Goal: Information Seeking & Learning: Learn about a topic

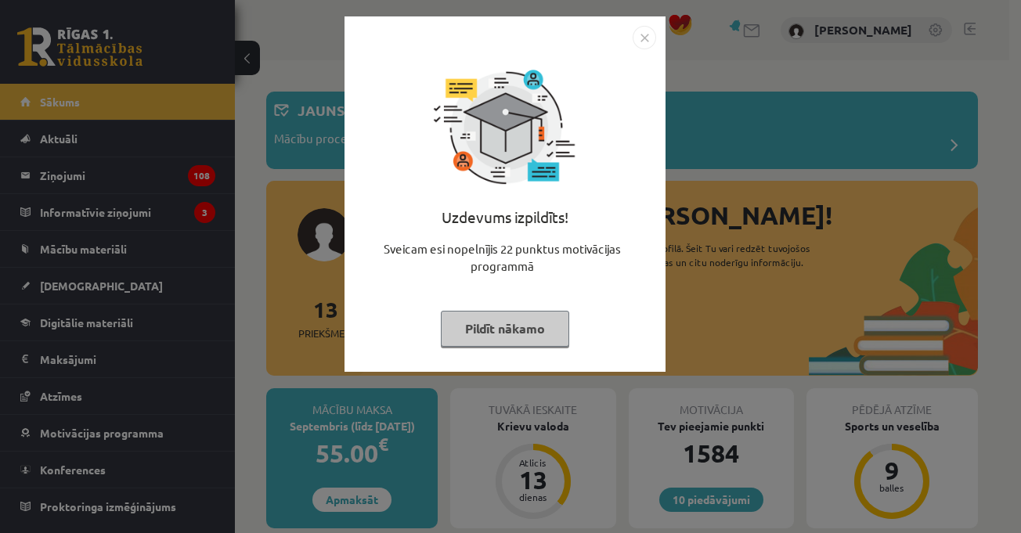
click at [646, 36] on img "Close" at bounding box center [644, 37] width 23 height 23
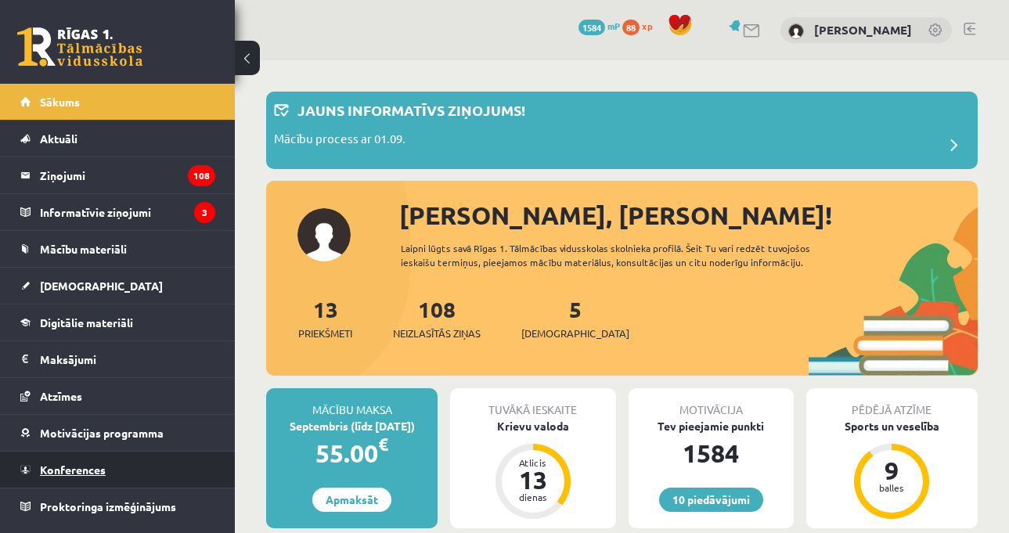
click at [124, 473] on link "Konferences" at bounding box center [117, 470] width 195 height 36
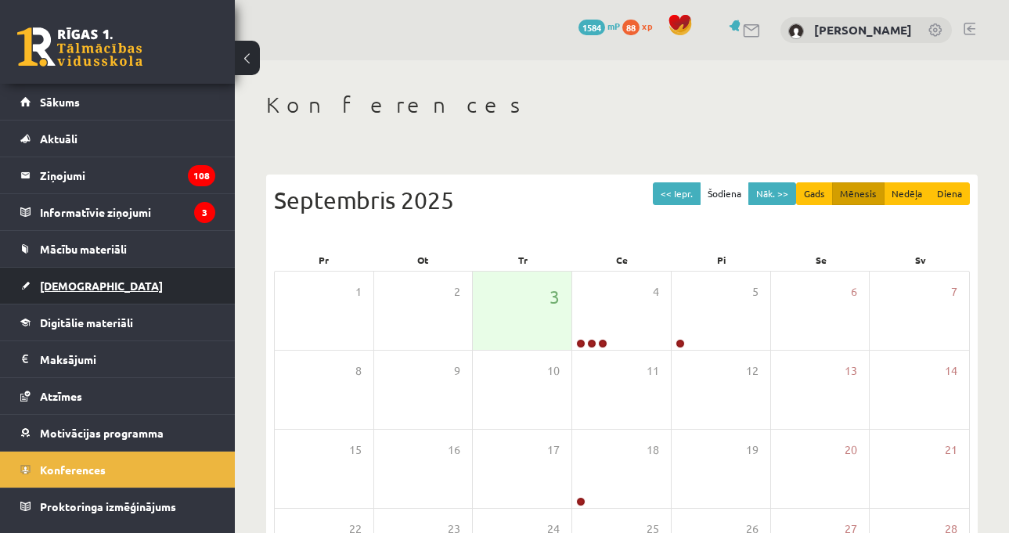
click at [184, 278] on link "[DEMOGRAPHIC_DATA]" at bounding box center [117, 286] width 195 height 36
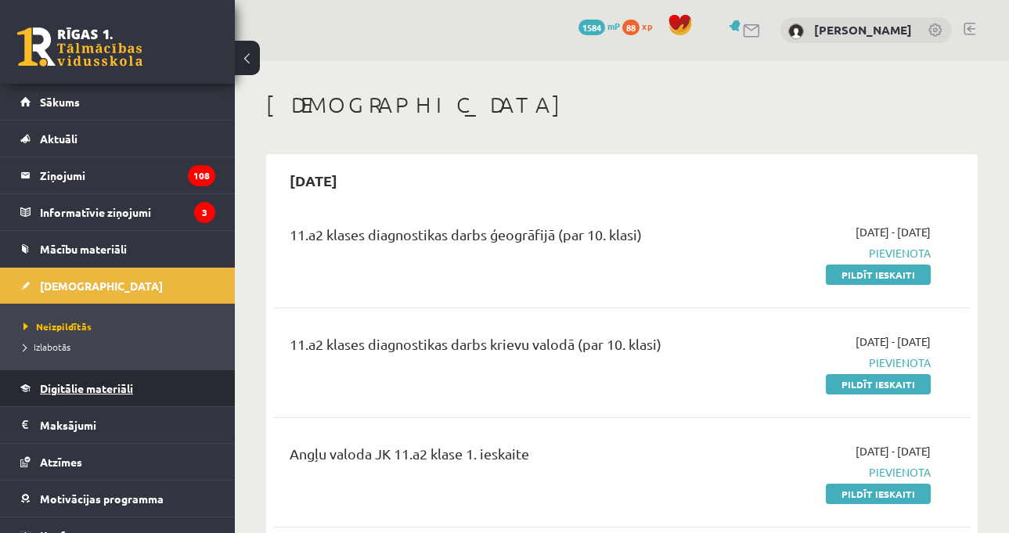
click at [141, 398] on link "Digitālie materiāli" at bounding box center [117, 388] width 195 height 36
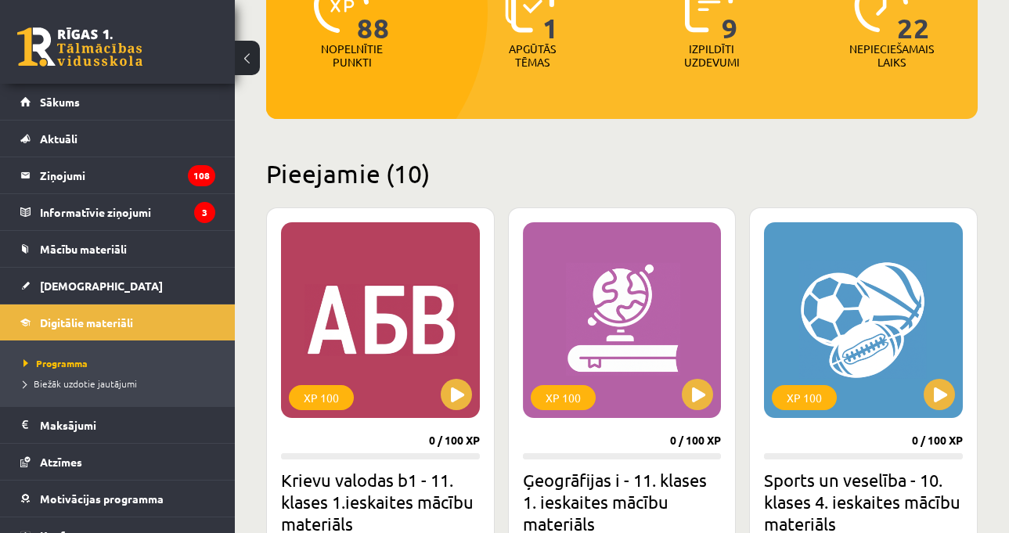
scroll to position [391, 0]
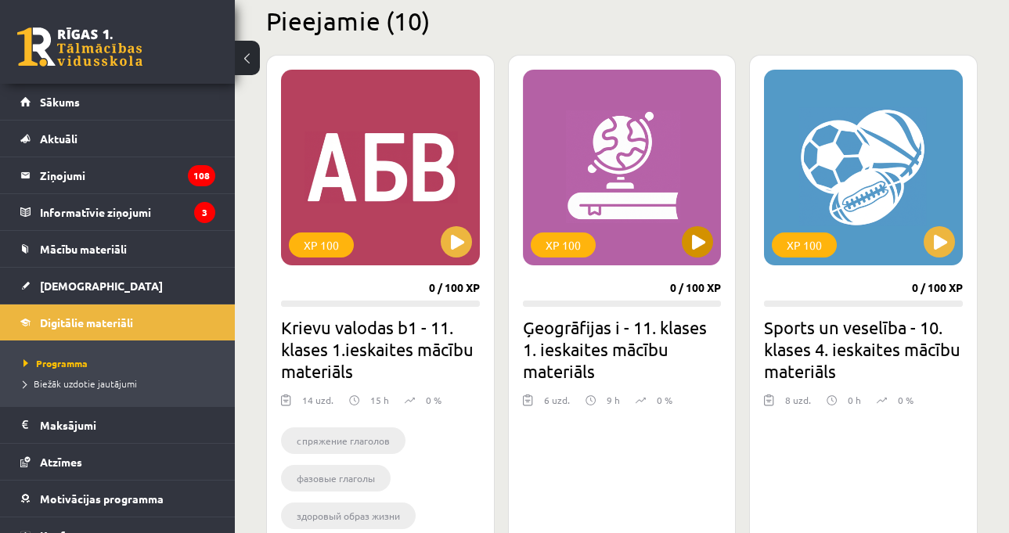
click at [694, 225] on div "XP 100" at bounding box center [622, 168] width 199 height 196
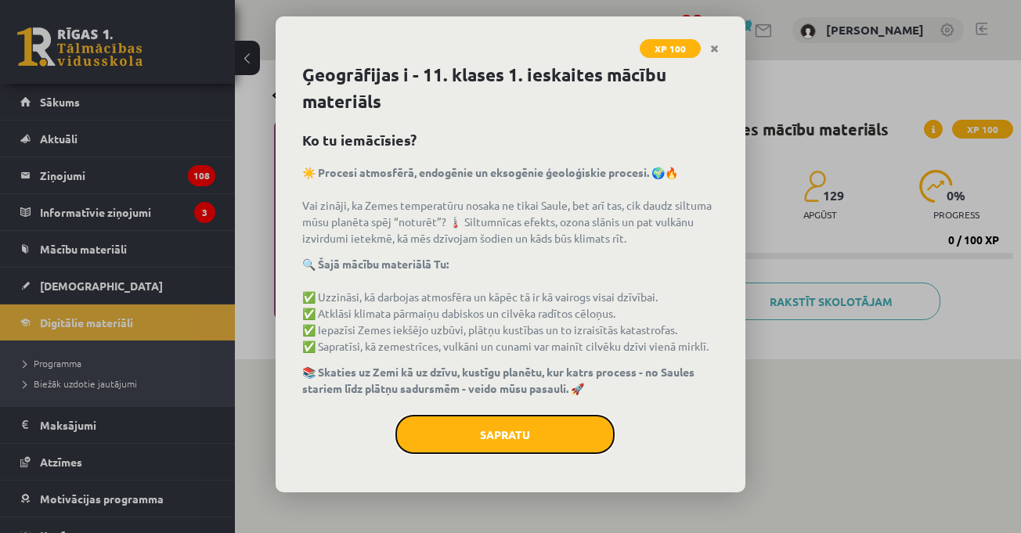
drag, startPoint x: 580, startPoint y: 448, endPoint x: 571, endPoint y: 469, distance: 23.1
click at [579, 453] on button "Sapratu" at bounding box center [504, 434] width 219 height 39
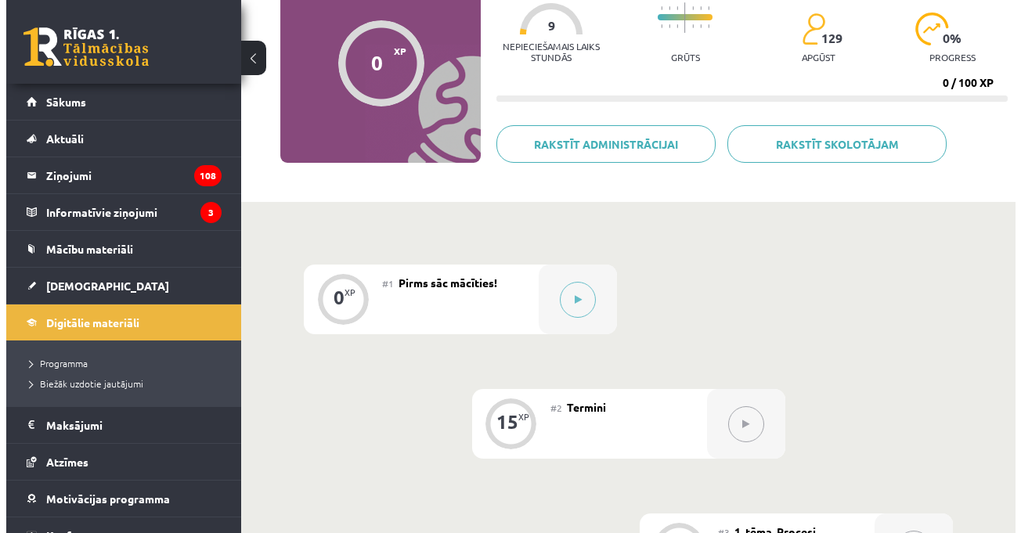
scroll to position [235, 0]
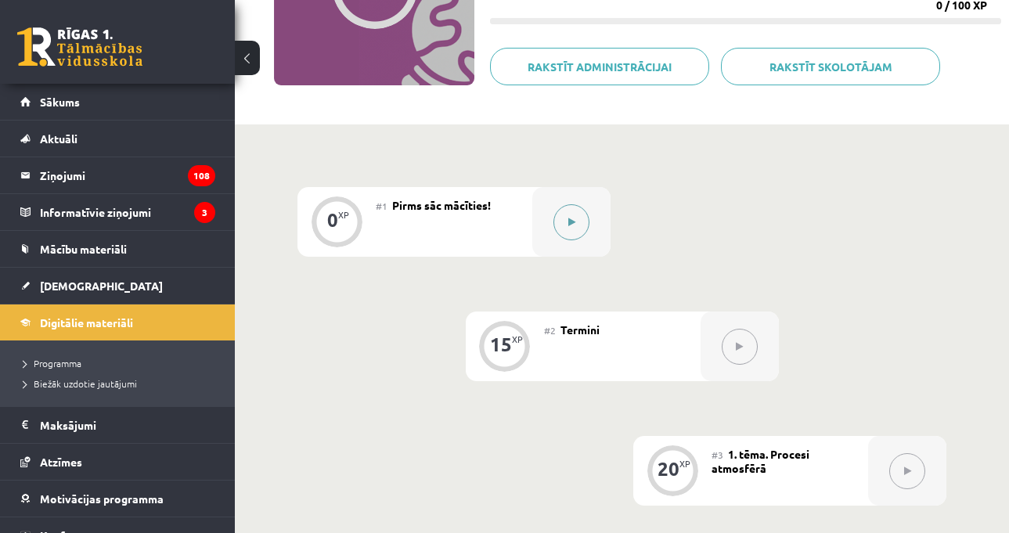
click at [560, 207] on button at bounding box center [571, 222] width 36 height 36
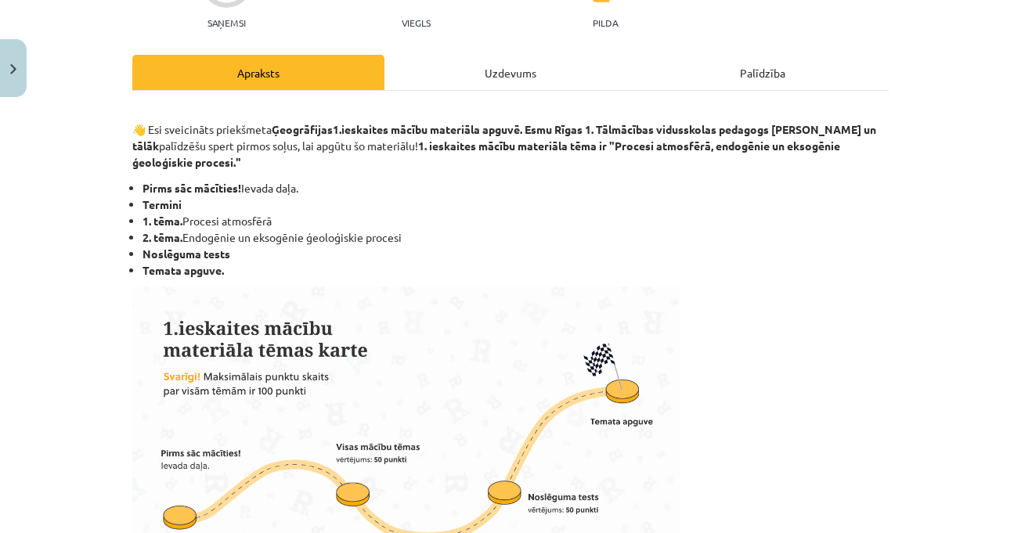
scroll to position [0, 0]
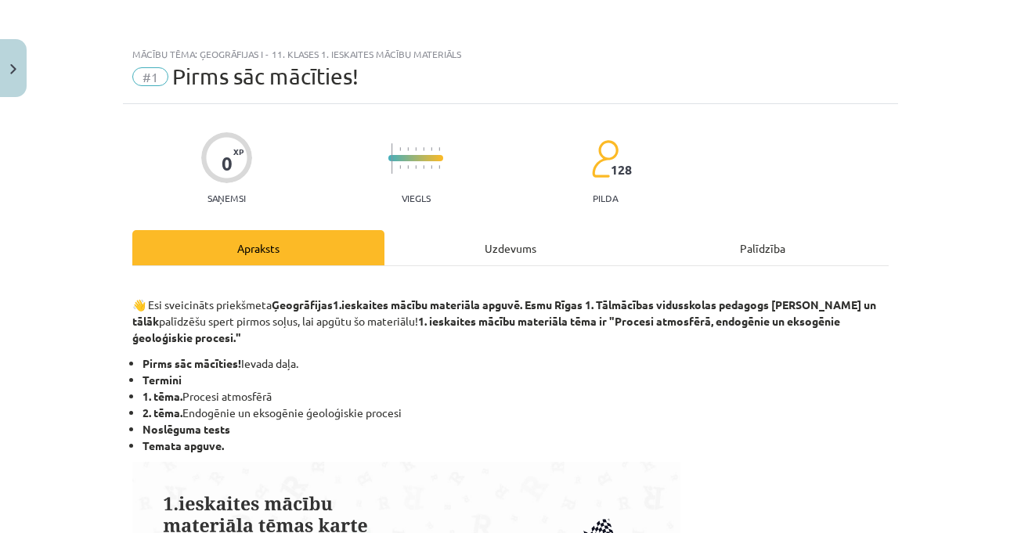
click at [508, 244] on div "Uzdevums" at bounding box center [510, 247] width 252 height 35
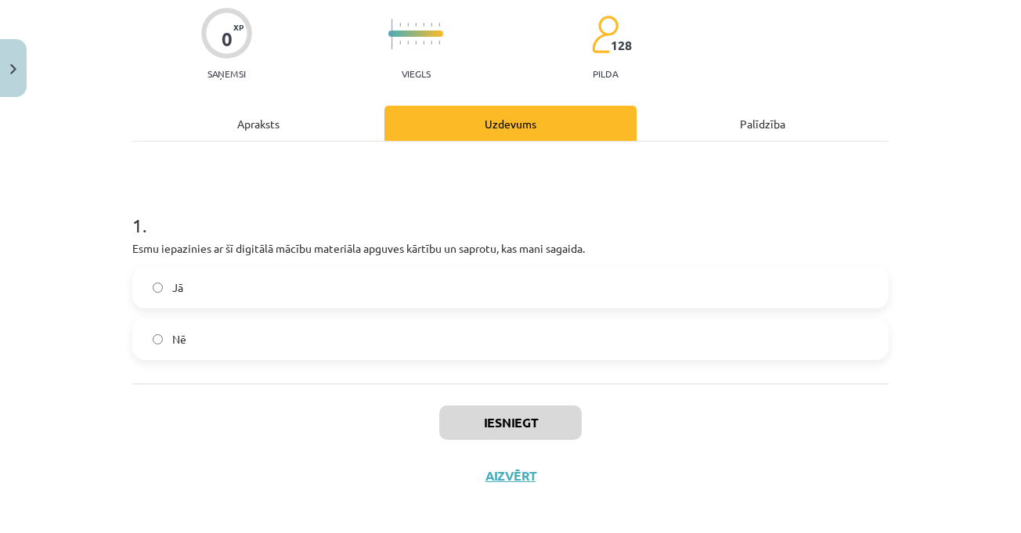
scroll to position [133, 0]
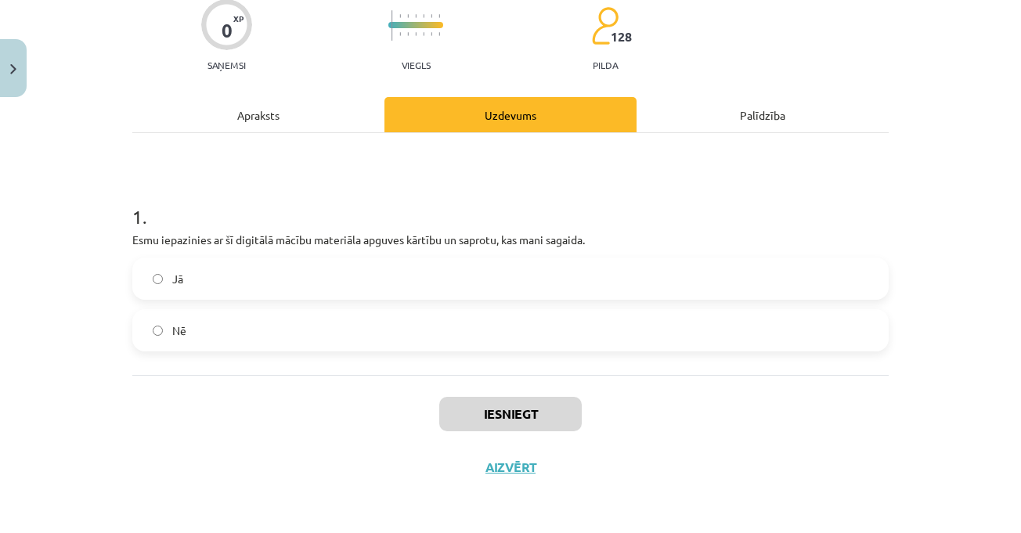
click at [355, 276] on label "Jā" at bounding box center [510, 278] width 753 height 39
click at [504, 407] on button "Iesniegt" at bounding box center [510, 414] width 142 height 34
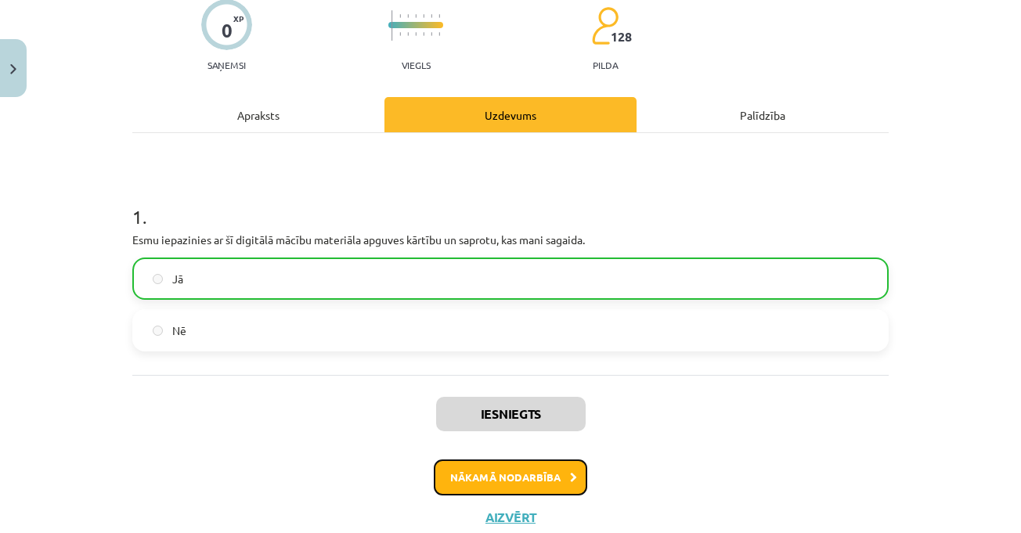
click at [522, 462] on button "Nākamā nodarbība" at bounding box center [510, 478] width 153 height 36
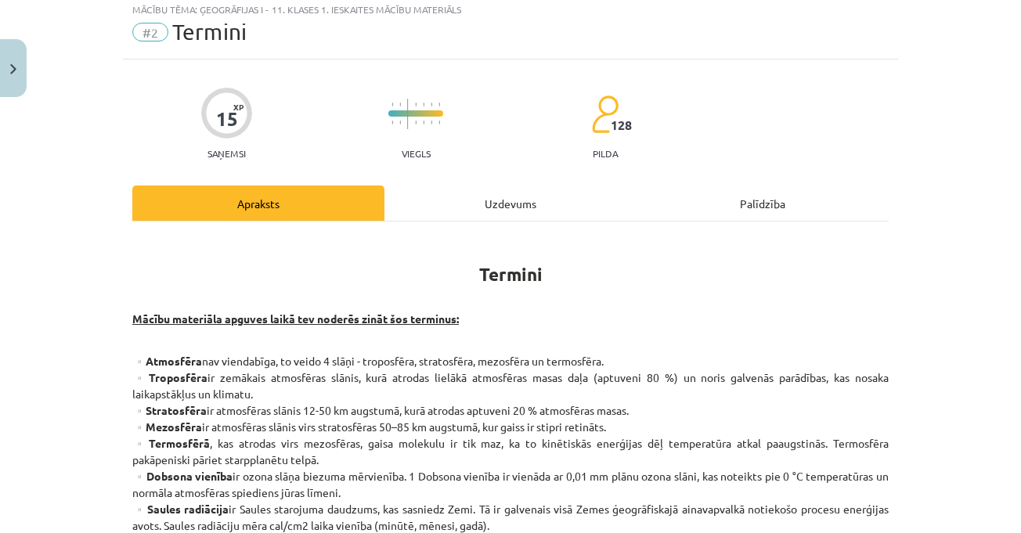
scroll to position [39, 0]
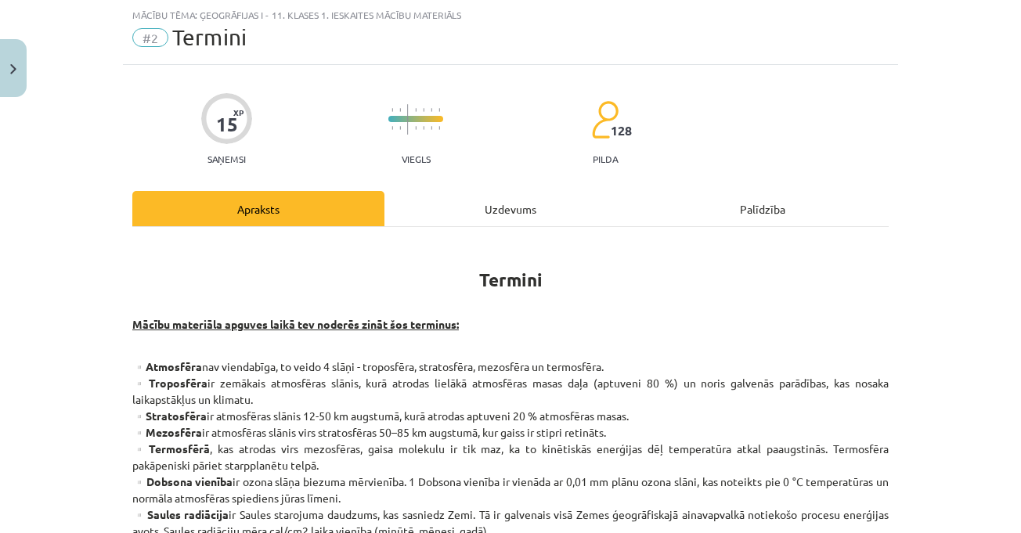
click at [929, 331] on div "Mācību tēma: Ģeogrāfijas i - 11. klases 1. ieskaites mācību materiāls #2 Termin…" at bounding box center [510, 266] width 1021 height 533
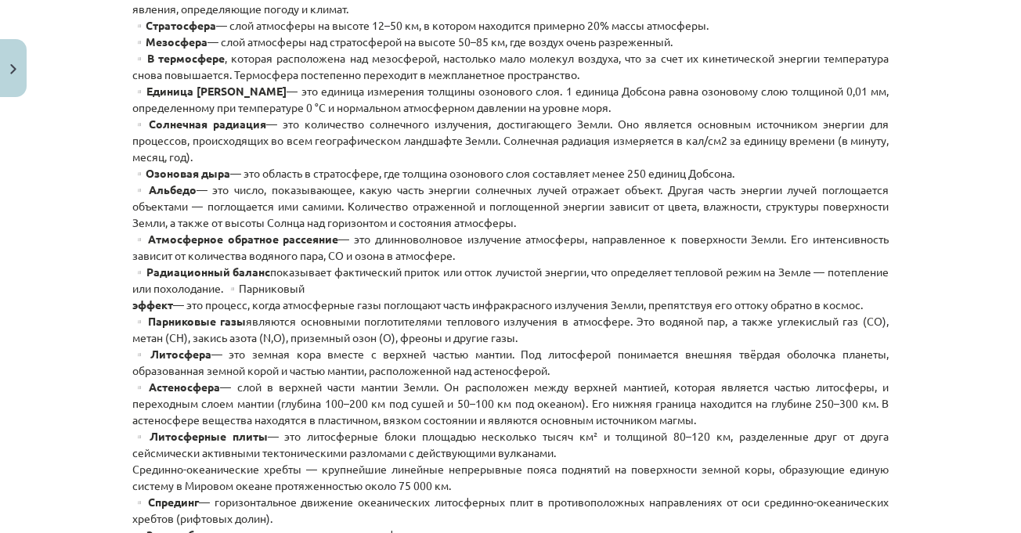
scroll to position [431, 0]
click at [885, 280] on div "15 XP Вы получите Легкий 128 выполняет Описание Задача Помощь Условия При изуче…" at bounding box center [510, 394] width 775 height 1441
click at [756, 243] on p "▫️Атмосфера неоднородна, она состоит из 4 слоев — тропосферы, стратосферы, мезо…" at bounding box center [510, 443] width 756 height 953
click at [952, 283] on div "Тема: География I - 11 класс. Материалы для 1-го теста. #2 Условия 15 XP Вы пол…" at bounding box center [510, 266] width 1021 height 533
click at [331, 211] on p "▫️Атмосфера неоднородна, она состоит из 4 слоев — тропосферы, стратосферы, мезо…" at bounding box center [510, 443] width 756 height 953
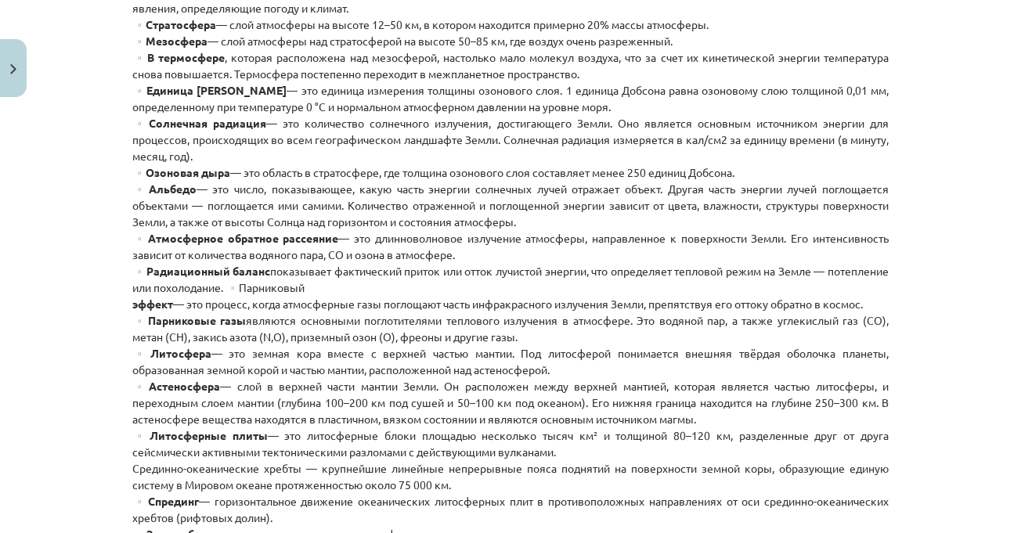
scroll to position [509, 0]
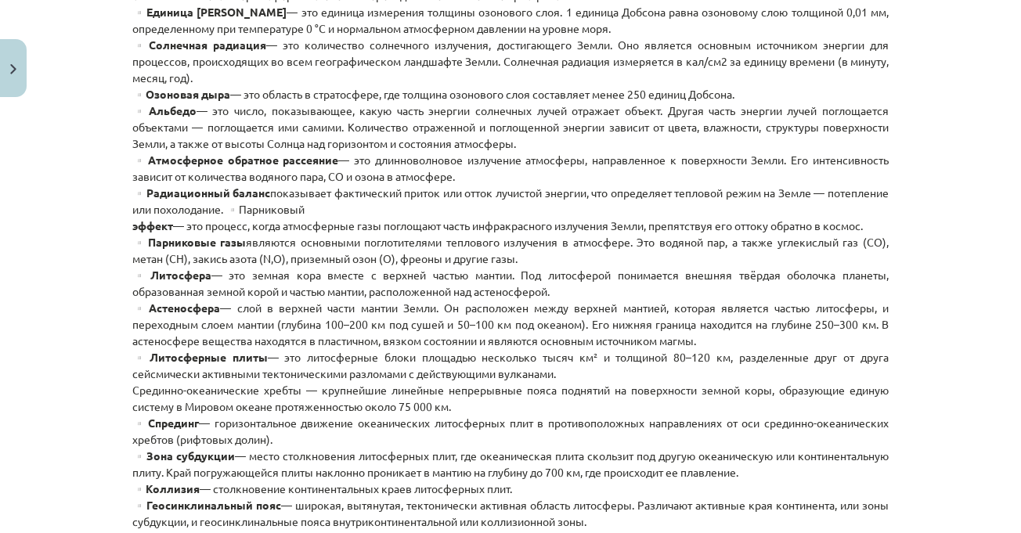
click at [577, 253] on p "▫️Атмосфера неоднородна, она состоит из 4 слоев — тропосферы, стратосферы, мезо…" at bounding box center [510, 365] width 756 height 953
click at [591, 263] on p "▫️Атмосфера неоднородна, она состоит из 4 слоев — тропосферы, стратосферы, мезо…" at bounding box center [510, 365] width 756 height 953
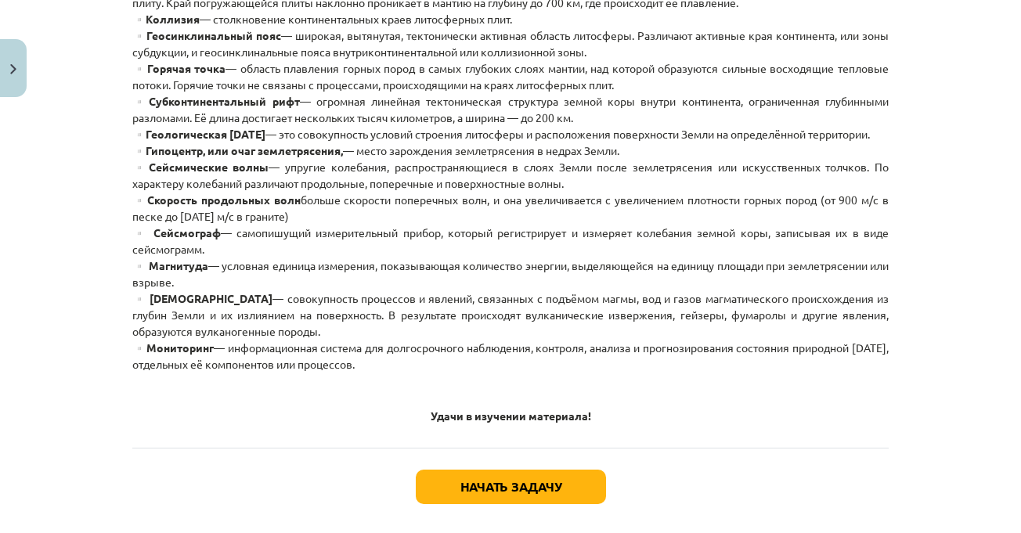
scroll to position [1051, 0]
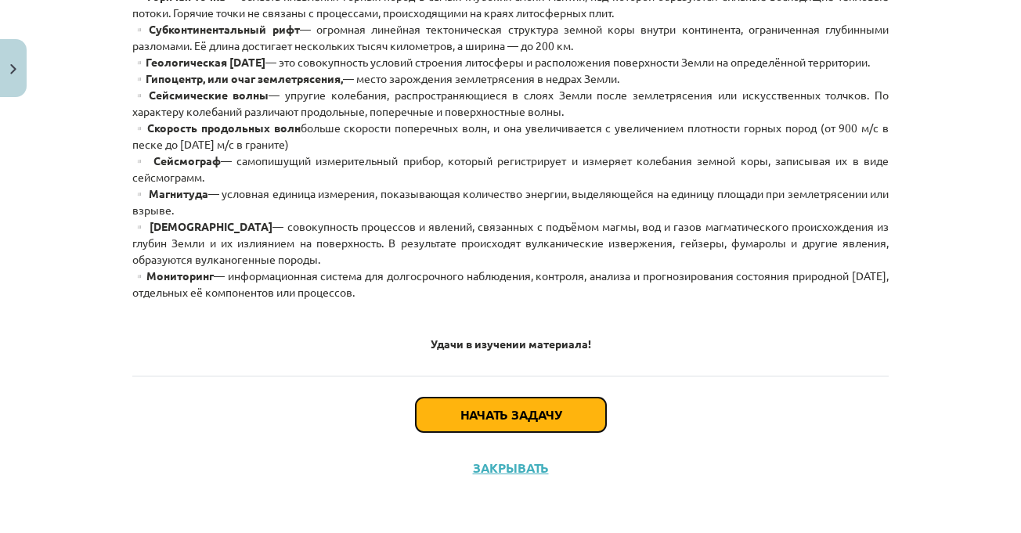
click at [521, 398] on button "Начать задачу" at bounding box center [511, 415] width 190 height 34
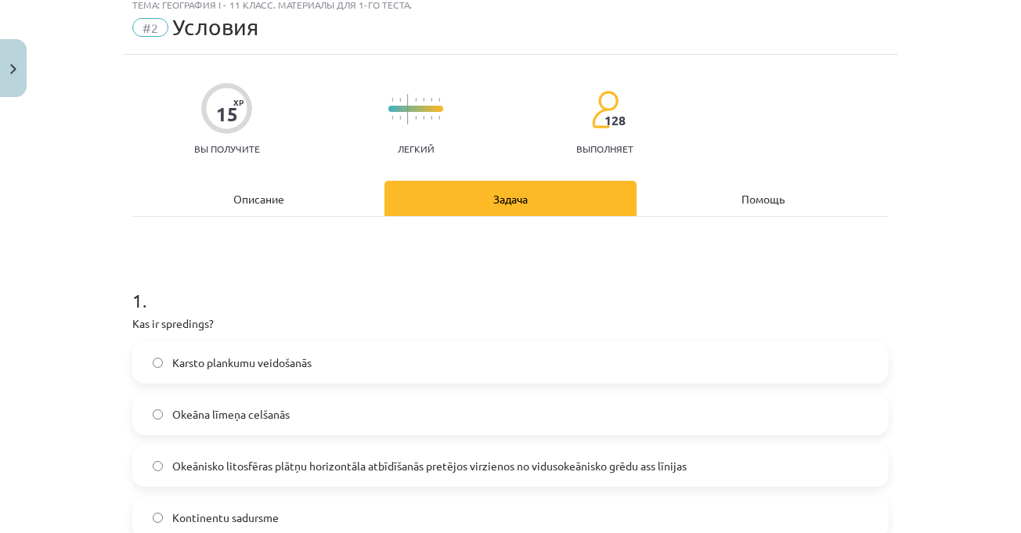
scroll to position [39, 0]
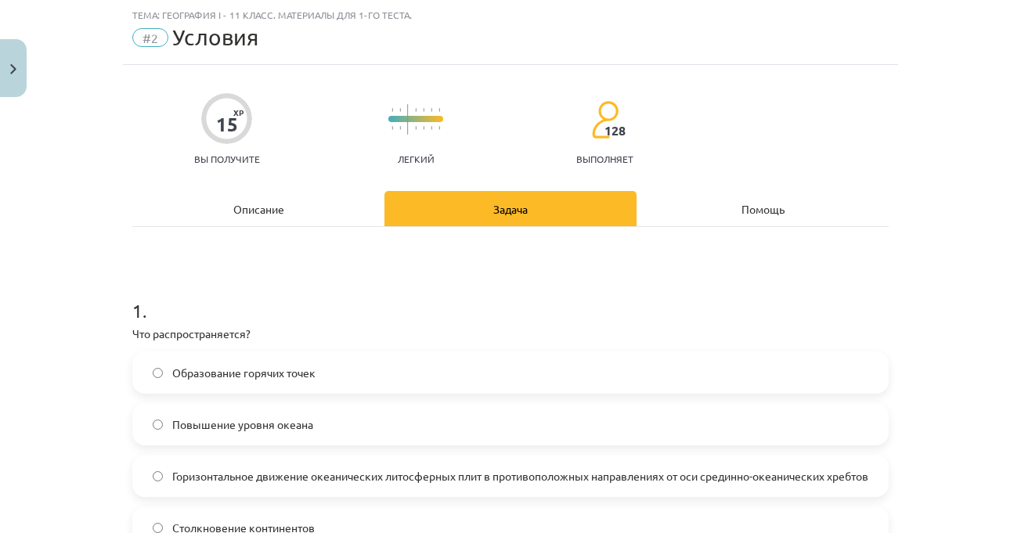
click at [423, 283] on h1 "1 ." at bounding box center [510, 296] width 756 height 49
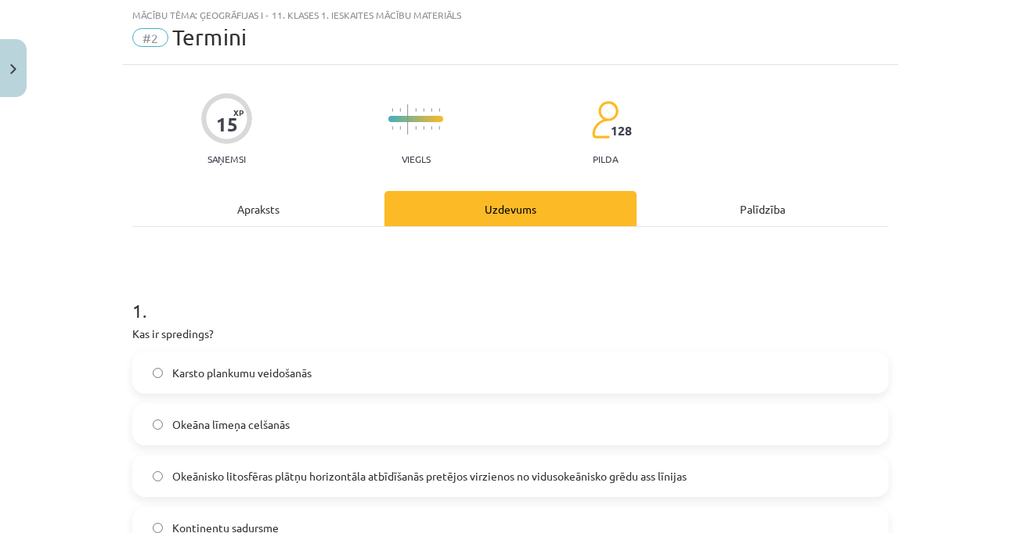
click at [307, 200] on div "Apraksts" at bounding box center [258, 208] width 252 height 35
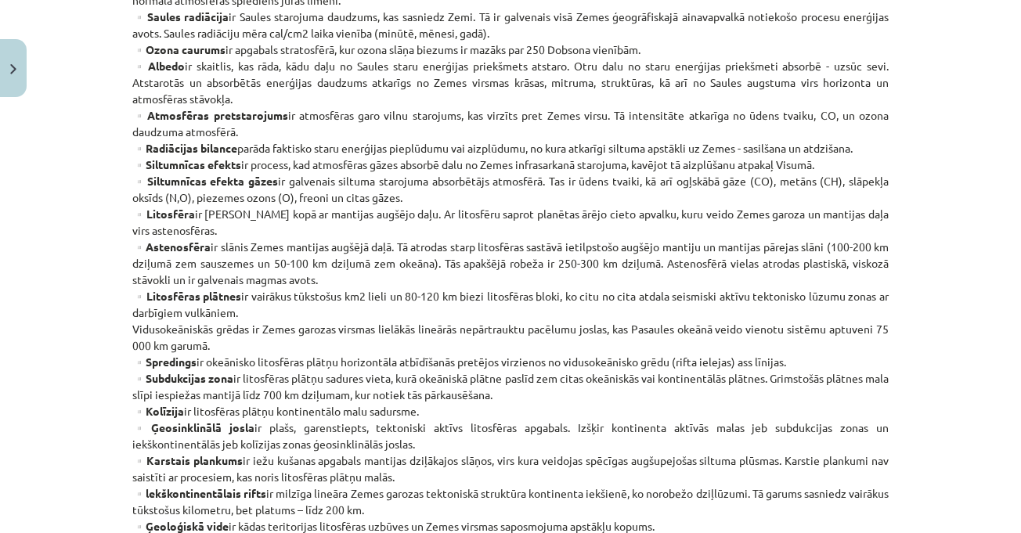
scroll to position [744, 0]
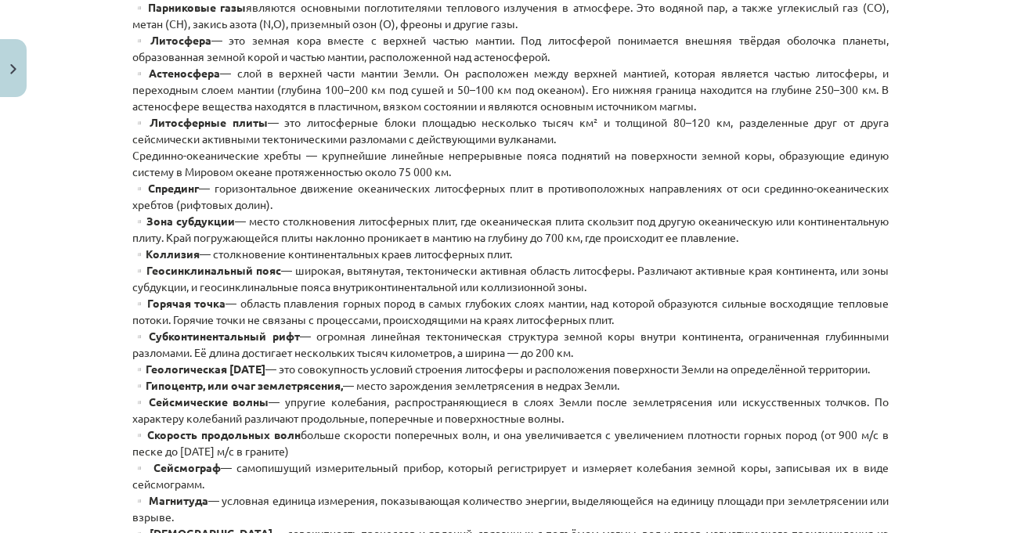
click at [222, 207] on font "— горизонтальное движение океанических литосферных плит в противоположных напра…" at bounding box center [510, 196] width 756 height 31
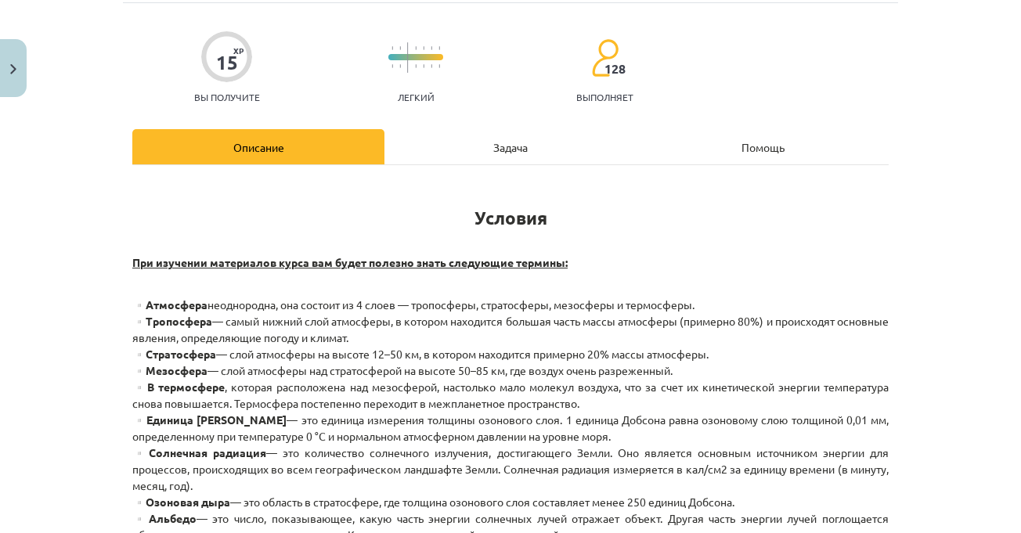
scroll to position [0, 0]
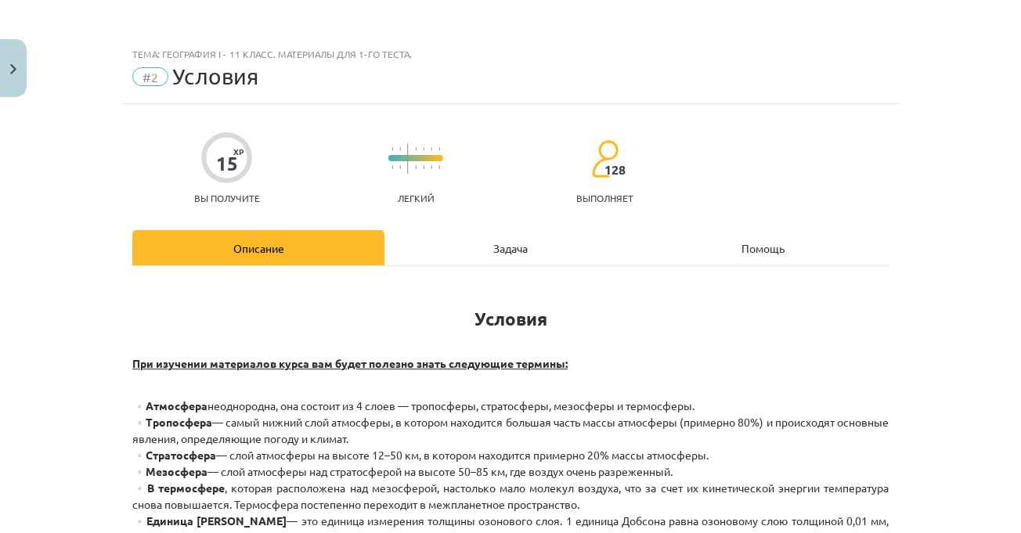
click at [521, 249] on font "Задача" at bounding box center [510, 248] width 34 height 14
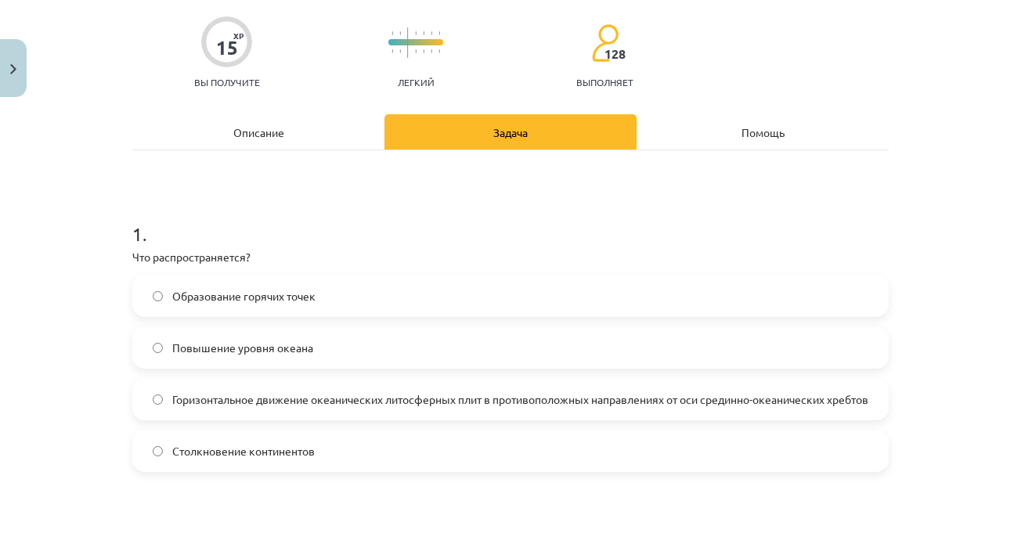
scroll to position [274, 0]
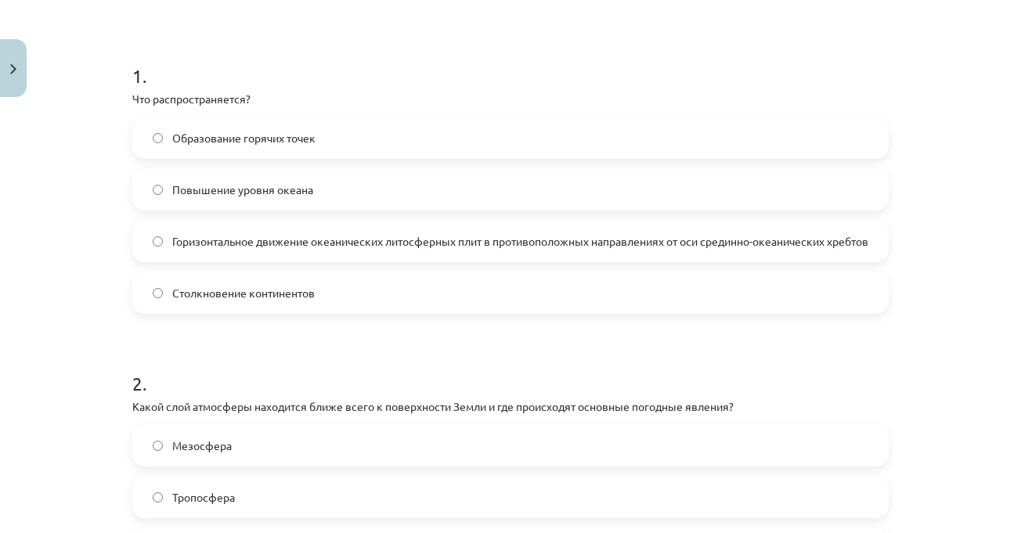
click at [411, 59] on h1 "1 ." at bounding box center [510, 62] width 756 height 49
click at [452, 248] on span "Горизонтальное движение океанических литосферных плит в противоположных направл…" at bounding box center [520, 241] width 696 height 16
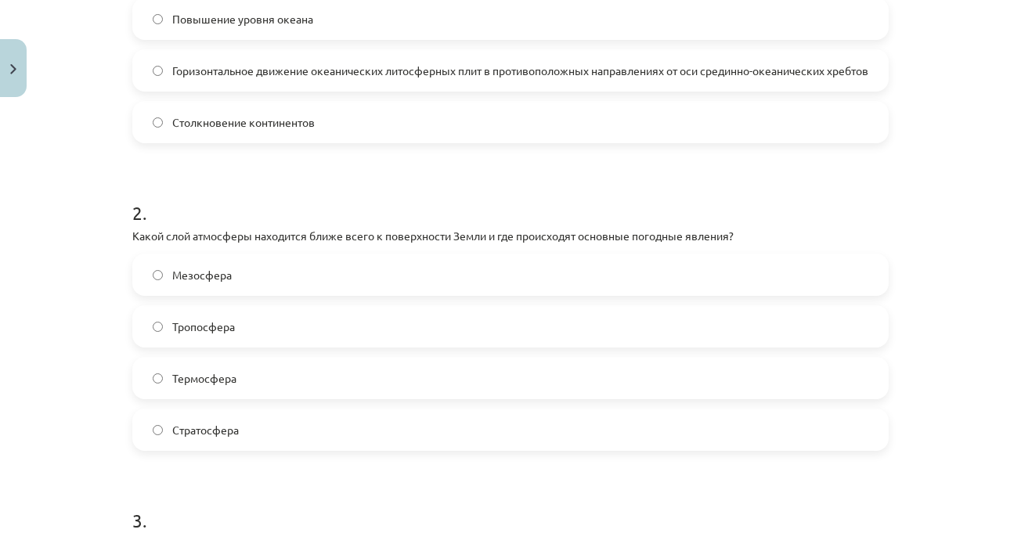
scroll to position [587, 0]
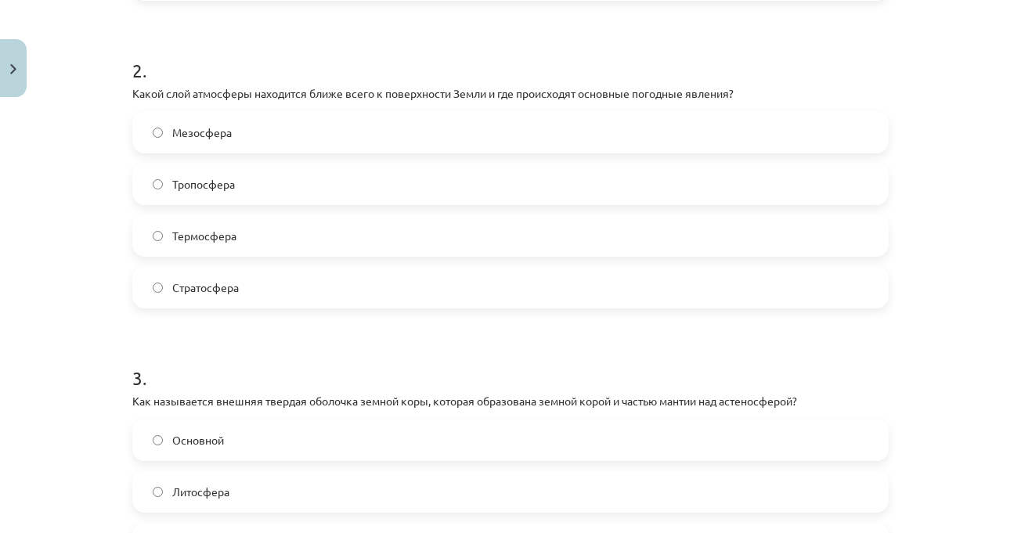
click at [268, 291] on label "Стратосфера" at bounding box center [510, 287] width 753 height 39
click at [338, 185] on label "Тропосфера" at bounding box center [510, 183] width 753 height 39
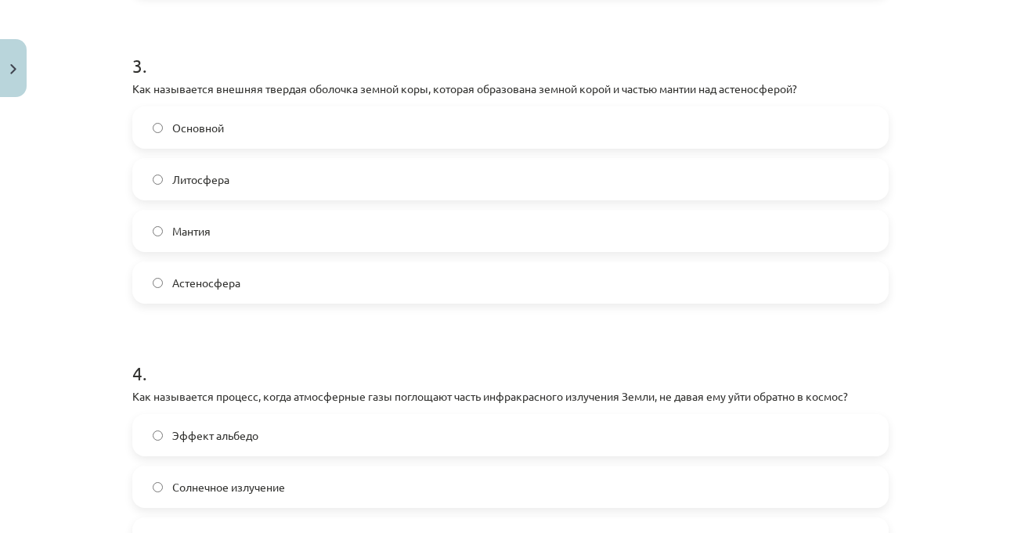
scroll to position [900, 0]
click at [463, 222] on label "Мантия" at bounding box center [510, 230] width 753 height 39
click at [936, 250] on div "Тема: География I - 11 класс. Материалы для 1-го теста. #2 Условия 15 XP Вы пол…" at bounding box center [510, 266] width 1021 height 533
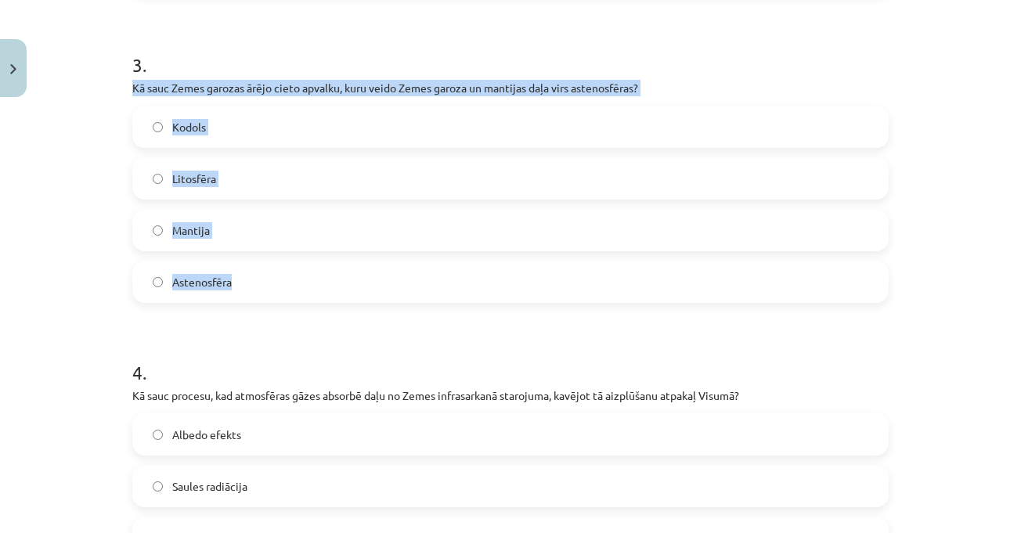
drag, startPoint x: 121, startPoint y: 92, endPoint x: 325, endPoint y: 264, distance: 267.2
click at [325, 264] on div "15 XP Saņemsi Viegls 128 pilda Apraksts Uzdevums Palīdzība 1 . Kas ir spredings…" at bounding box center [510, 132] width 775 height 1857
copy div "Kā sauc Zemes garozas ārējo cieto apvalku, kuru veido Zemes garoza un mantijas …"
click at [282, 169] on label "Litosfēra" at bounding box center [510, 178] width 753 height 39
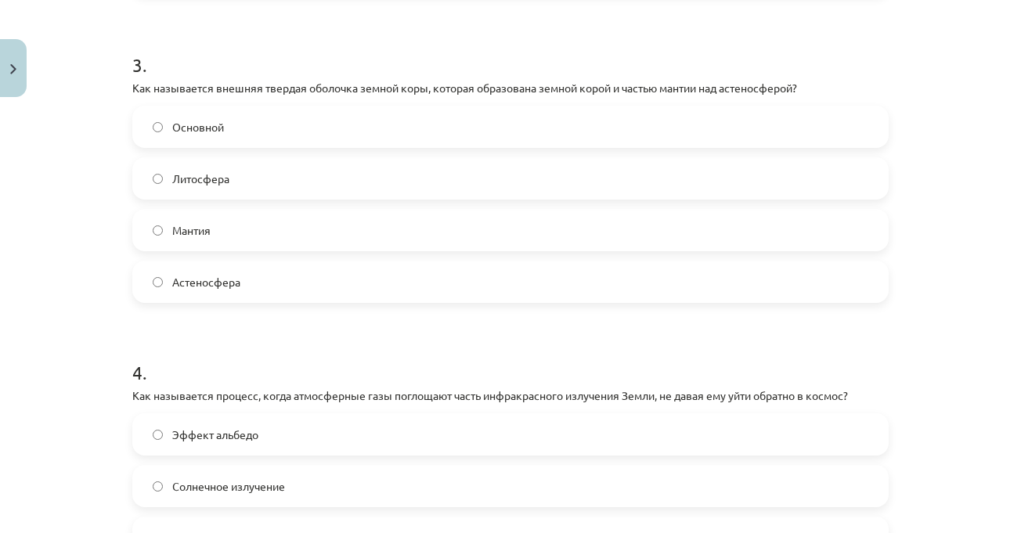
click at [932, 254] on div "Тема: География I - 11 класс. Материалы для 1-го теста. #2 Условия 15 XP Вы пол…" at bounding box center [510, 266] width 1021 height 533
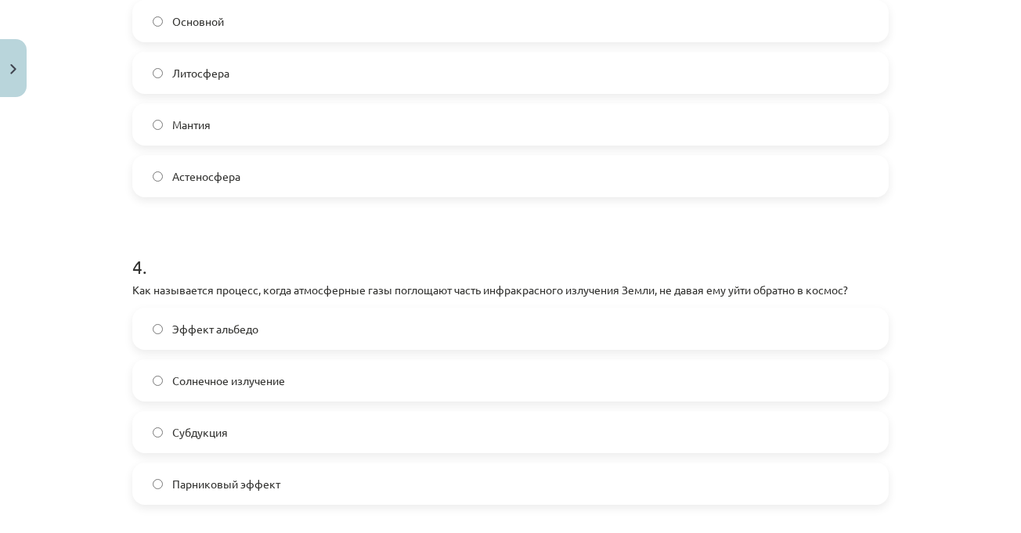
scroll to position [1135, 0]
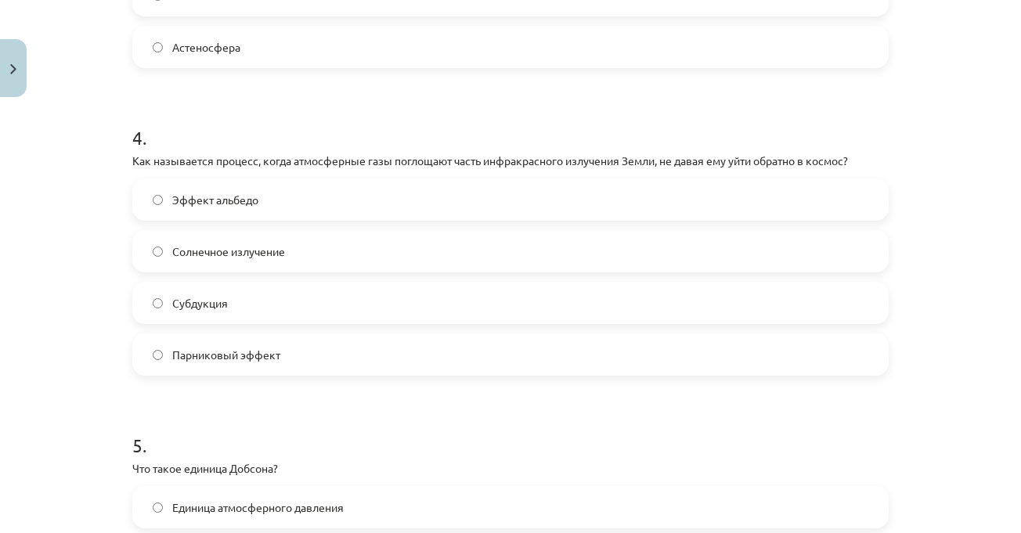
click at [295, 362] on label "Парниковый эффект" at bounding box center [510, 354] width 753 height 39
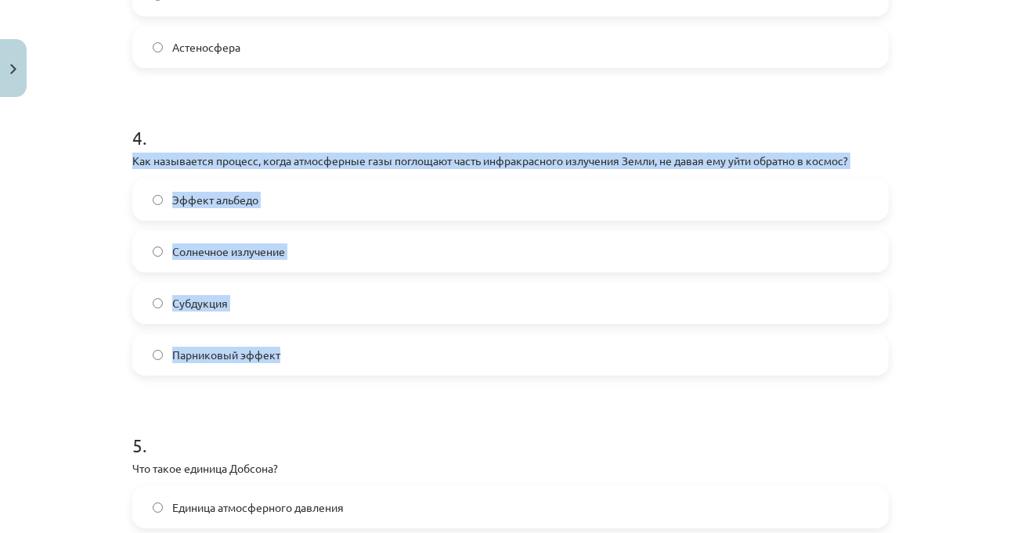
drag, startPoint x: 122, startPoint y: 161, endPoint x: 317, endPoint y: 348, distance: 269.6
copy div "Как называется процесс, когда атмосферные газы поглощают часть инфракрасного из…"
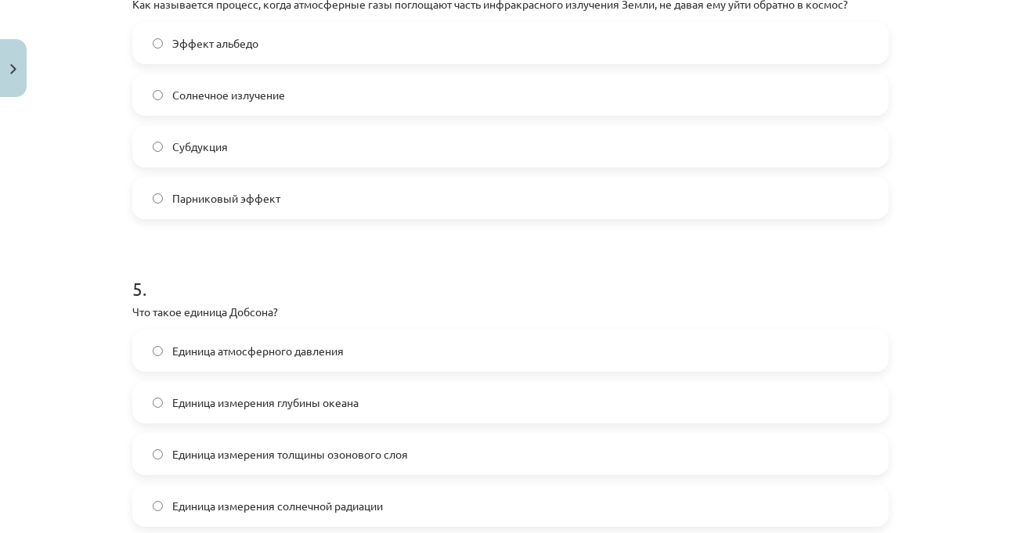
click at [421, 275] on h1 "5 ." at bounding box center [510, 274] width 756 height 49
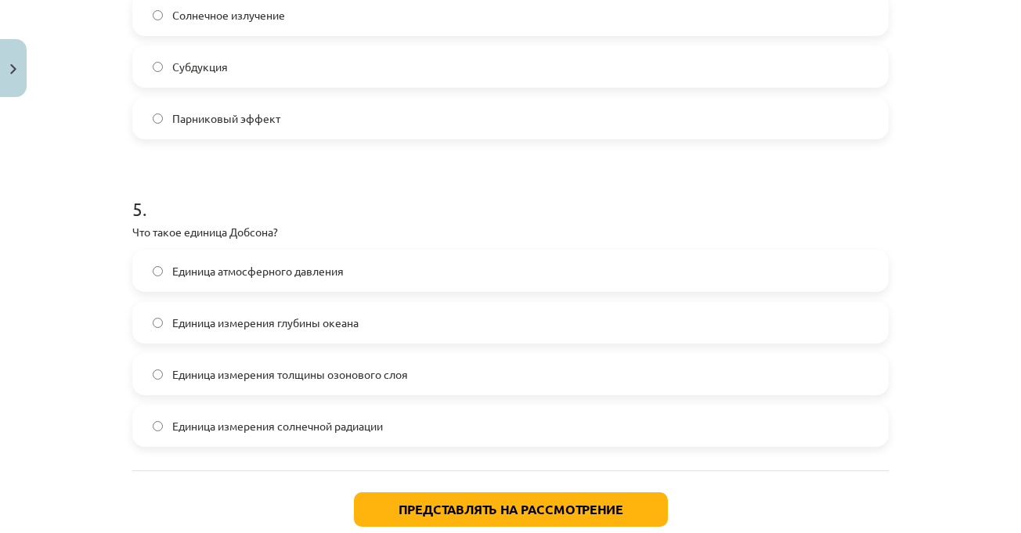
scroll to position [1448, 0]
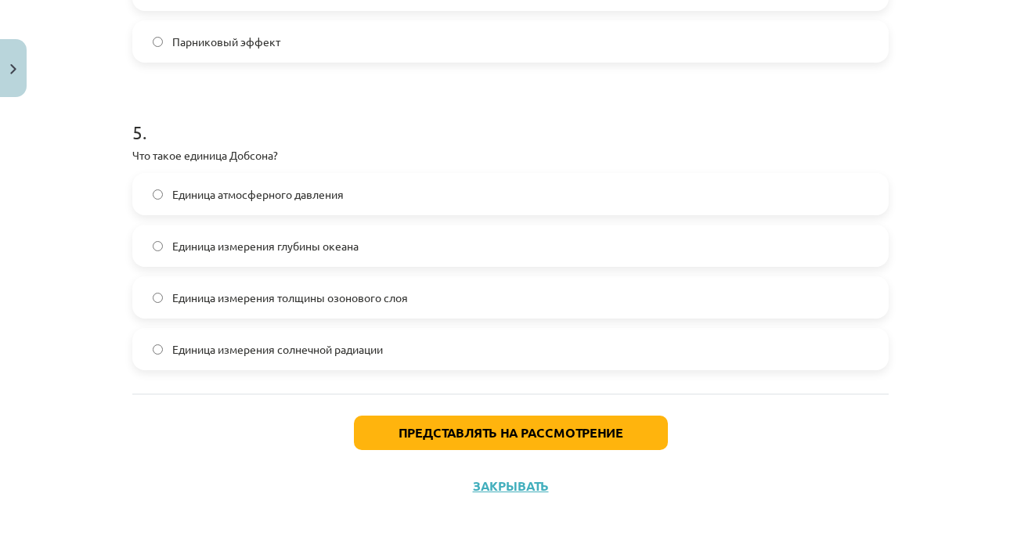
click at [301, 153] on p "Что такое единица Добсона?" at bounding box center [510, 155] width 756 height 16
click at [330, 297] on font "Единица измерения толщины озонового слоя" at bounding box center [290, 297] width 236 height 14
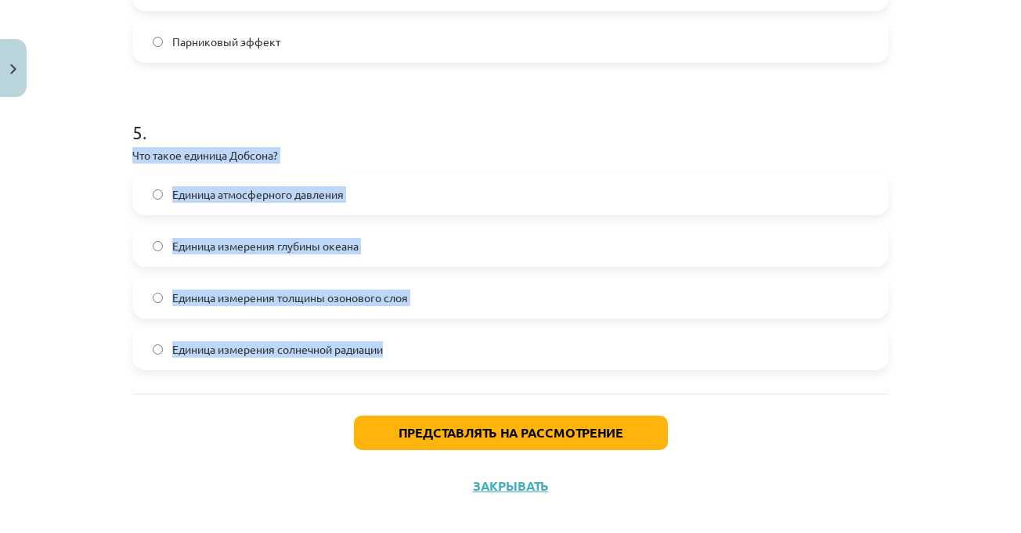
drag, startPoint x: 160, startPoint y: 172, endPoint x: 398, endPoint y: 352, distance: 298.4
copy div "Что такое единица Добсона? Единица атмосферного давления Единица измерения глуб…"
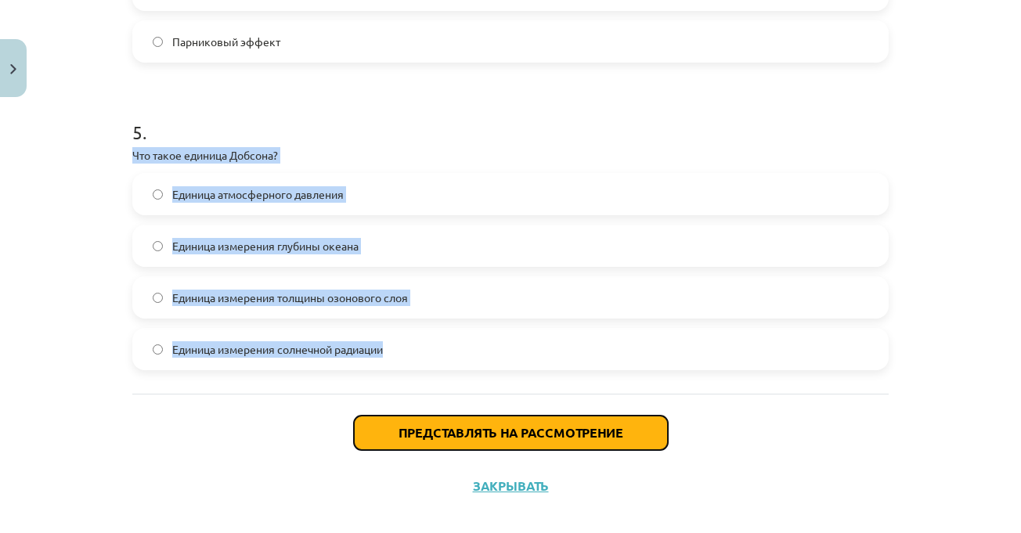
click at [576, 425] on button "Представлять на рассмотрение" at bounding box center [511, 433] width 314 height 34
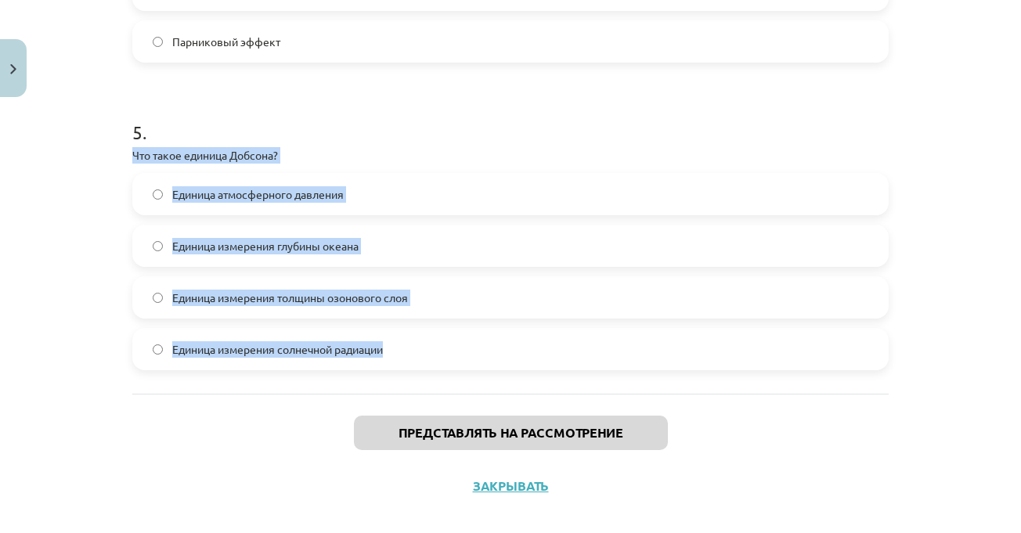
click at [968, 307] on div "Тема: География I - 11 класс. Материалы для 1-го теста. #2 Условия 15 XP Вы пол…" at bounding box center [510, 266] width 1021 height 533
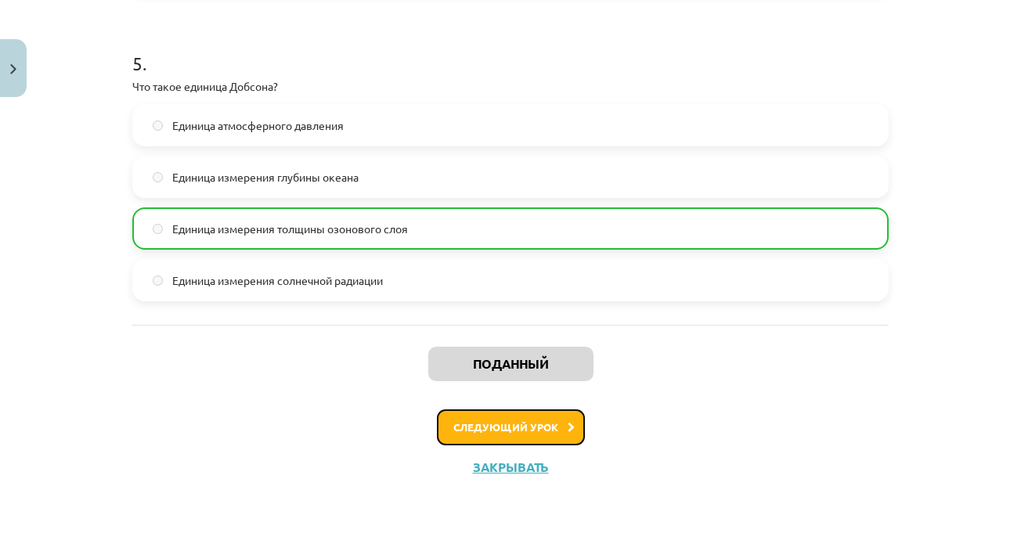
click at [538, 434] on button "Следующий урок" at bounding box center [511, 427] width 148 height 36
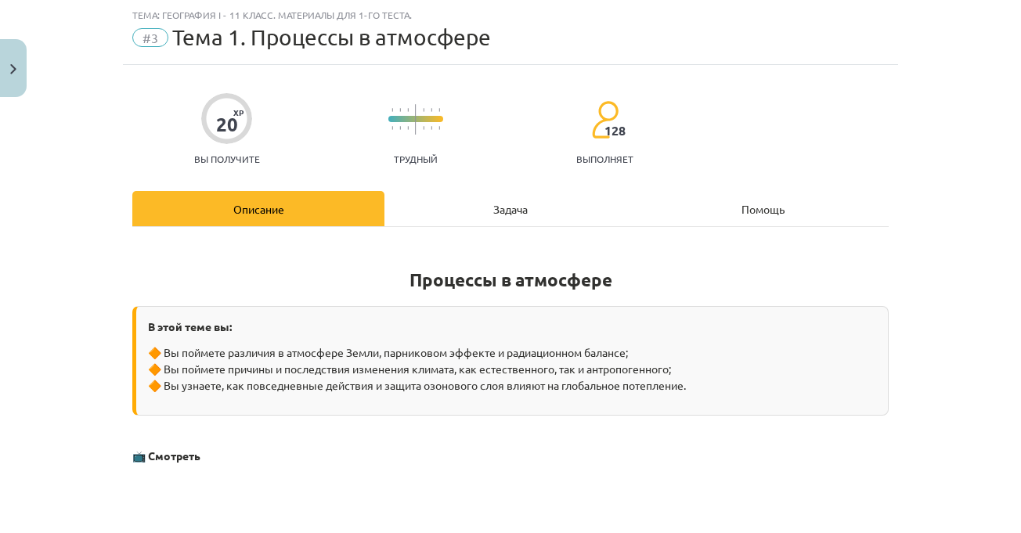
click at [927, 296] on div "Тема: География I - 11 класс. Материалы для 1-го теста. #3 Тема 1. Процессы в а…" at bounding box center [510, 266] width 1021 height 533
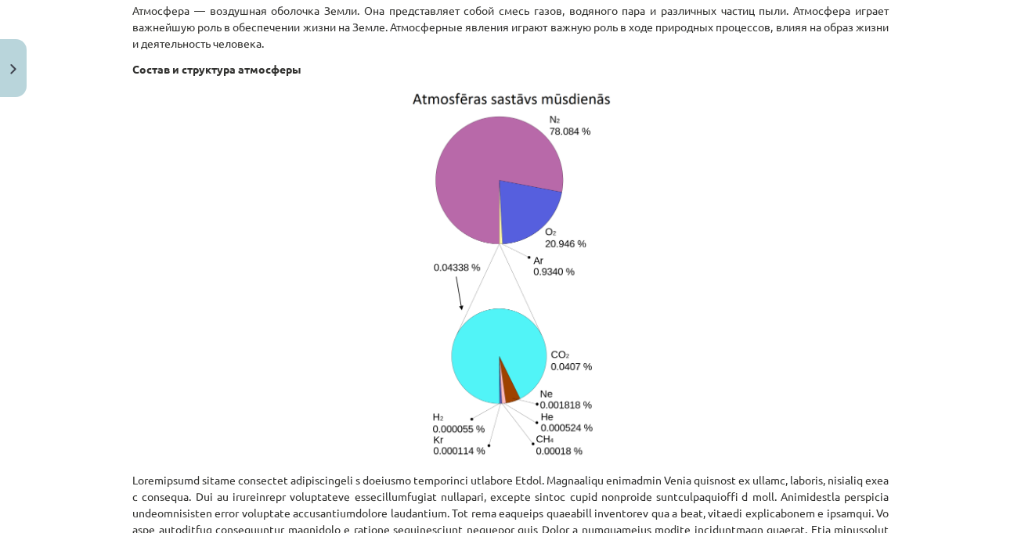
scroll to position [744, 0]
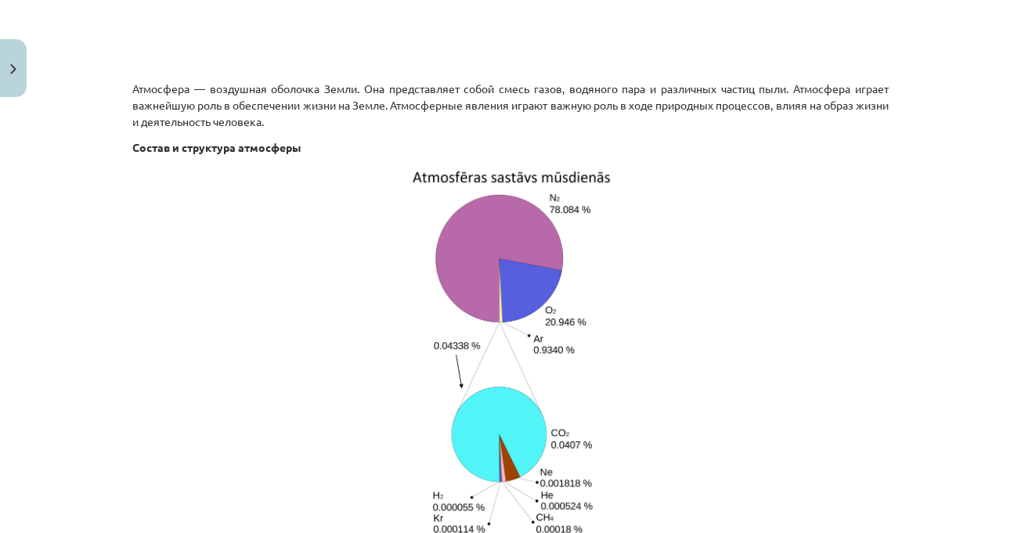
click at [813, 210] on p at bounding box center [510, 353] width 756 height 376
click at [827, 236] on p at bounding box center [510, 353] width 756 height 376
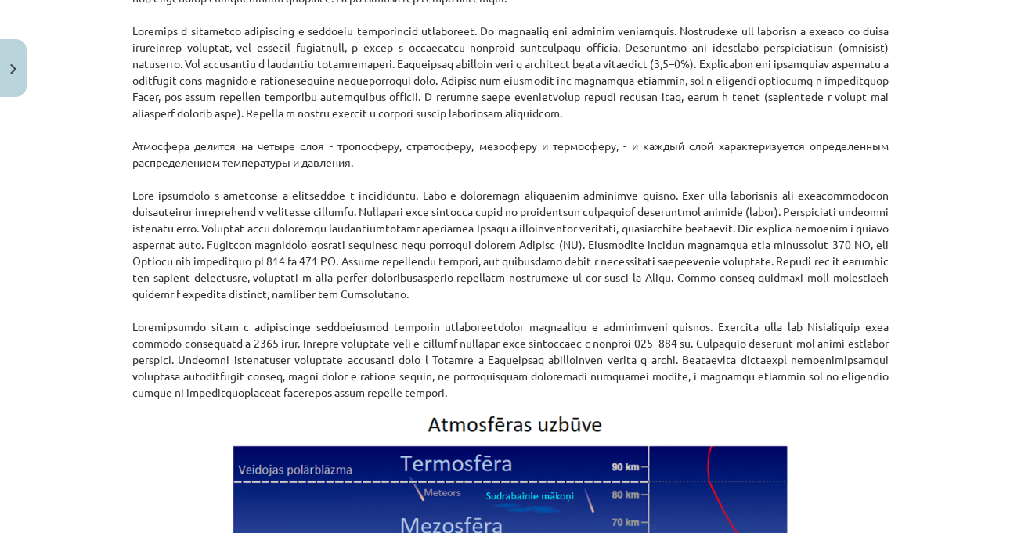
scroll to position [1213, 0]
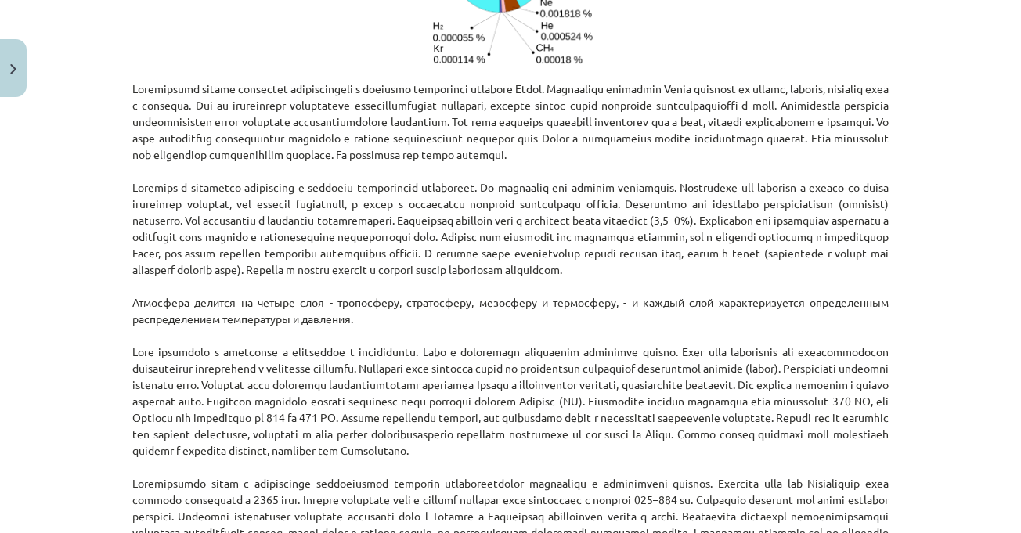
click at [924, 256] on div "Тема: География I - 11 класс. Материалы для 1-го теста. #3 Тема 1. Процессы в а…" at bounding box center [510, 266] width 1021 height 533
